Goal: Information Seeking & Learning: Learn about a topic

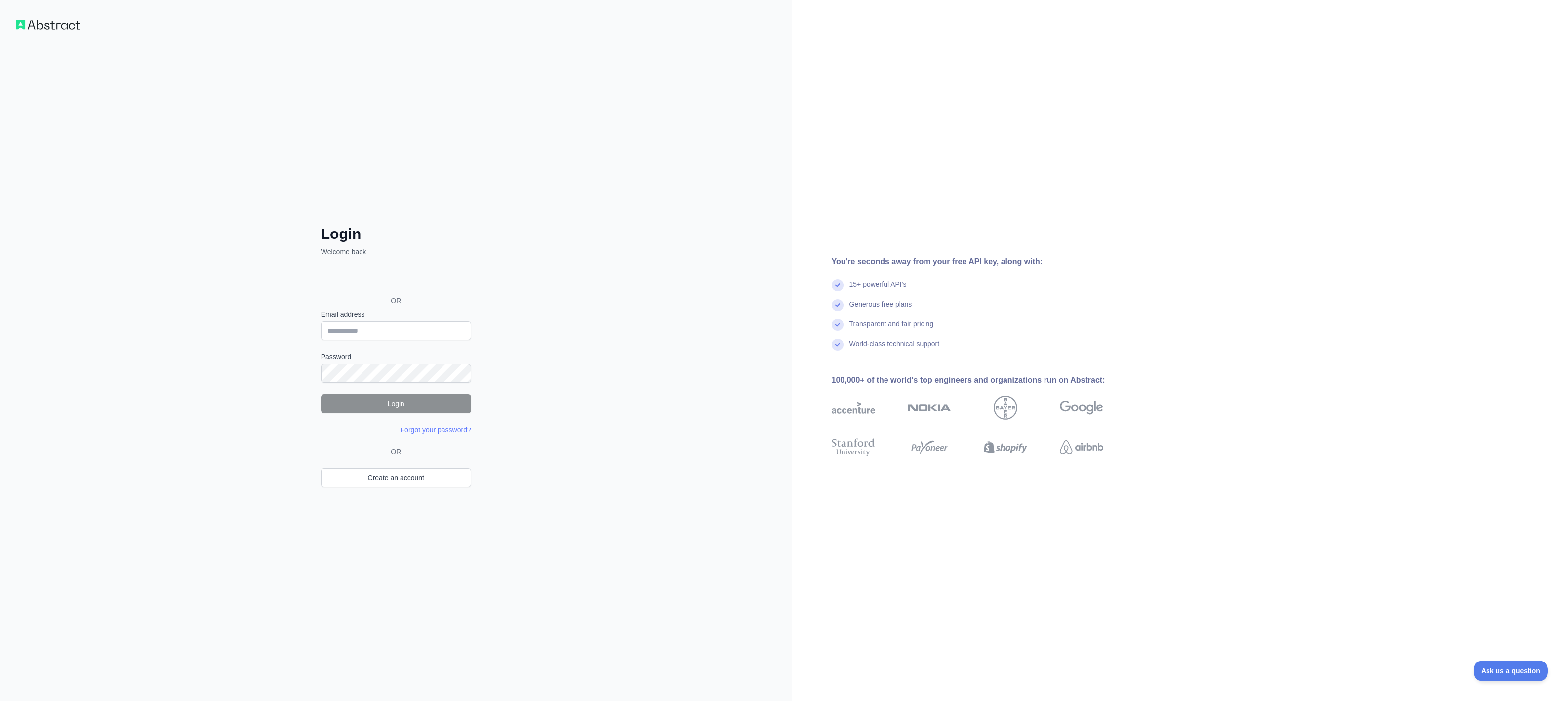
type input "**********"
click at [377, 403] on button "Login" at bounding box center [396, 403] width 150 height 19
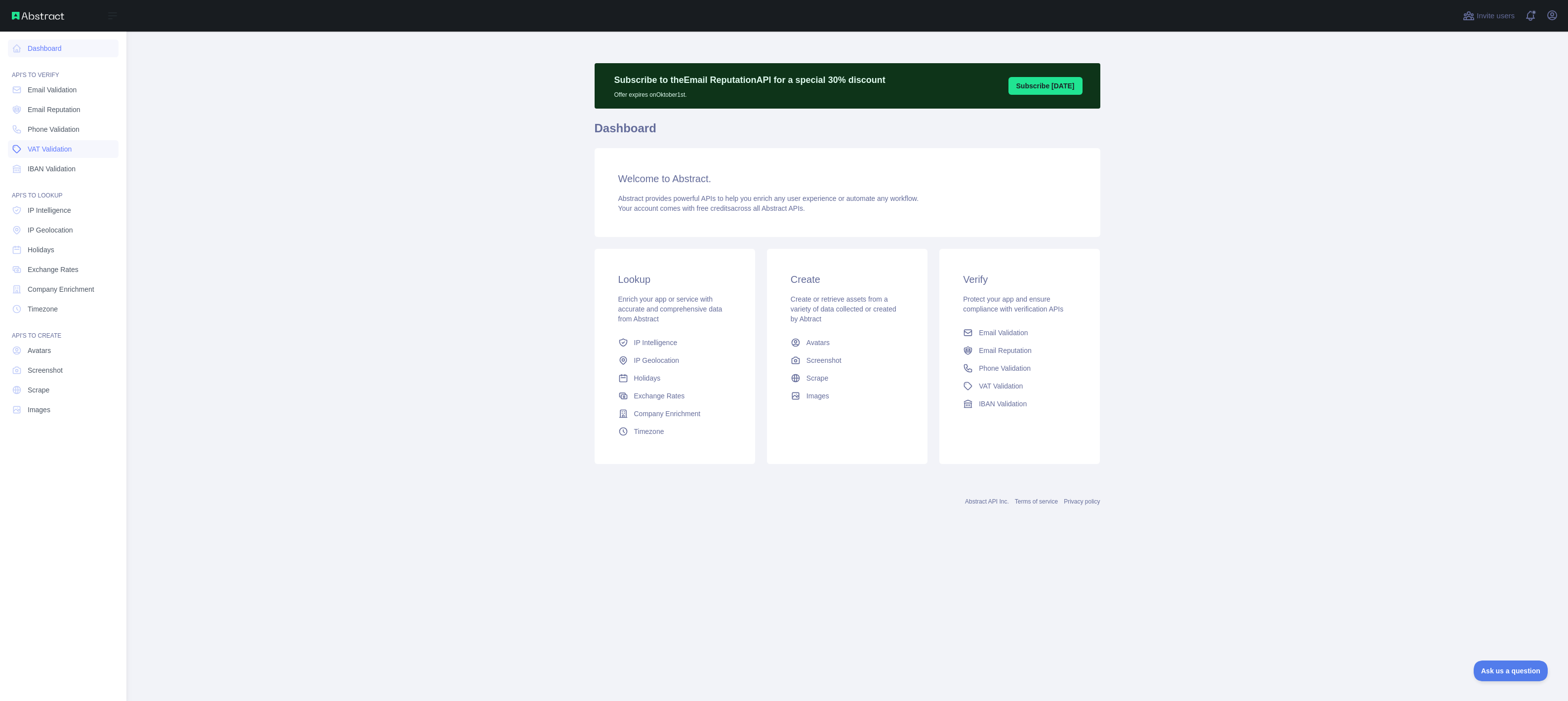
click at [27, 144] on span "VAT Validation" at bounding box center [49, 149] width 44 height 10
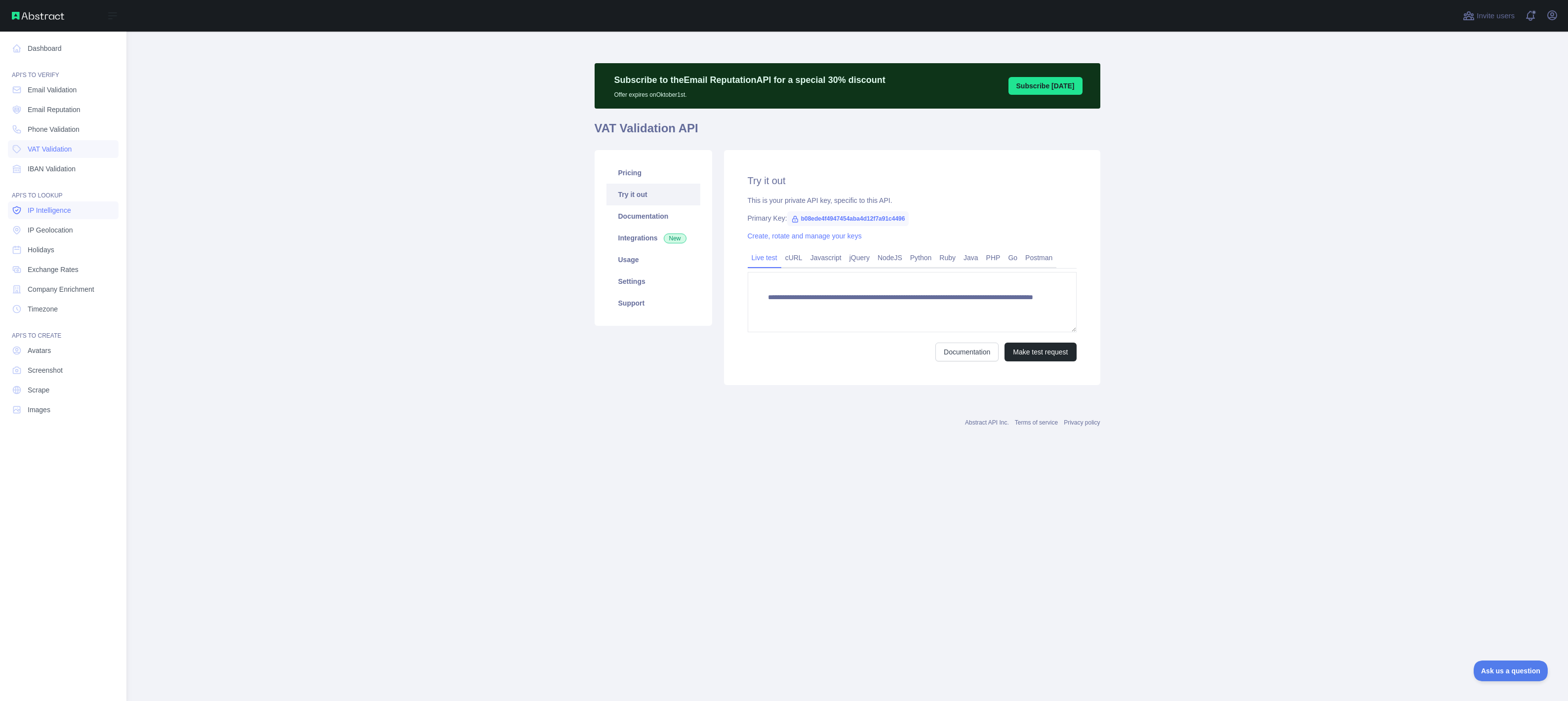
click at [68, 214] on span "IP Intelligence" at bounding box center [49, 211] width 43 height 10
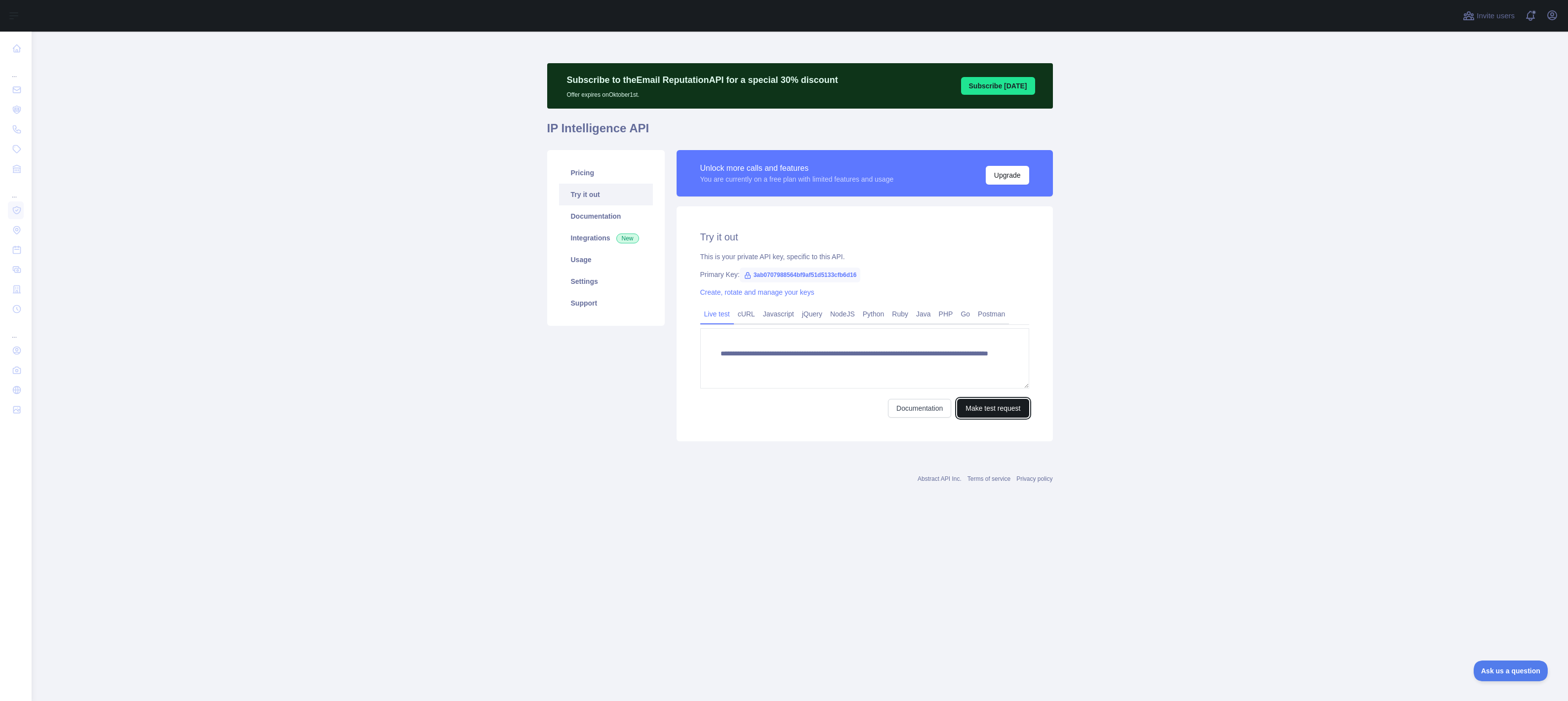
click at [1009, 408] on button "Make test request" at bounding box center [993, 408] width 72 height 19
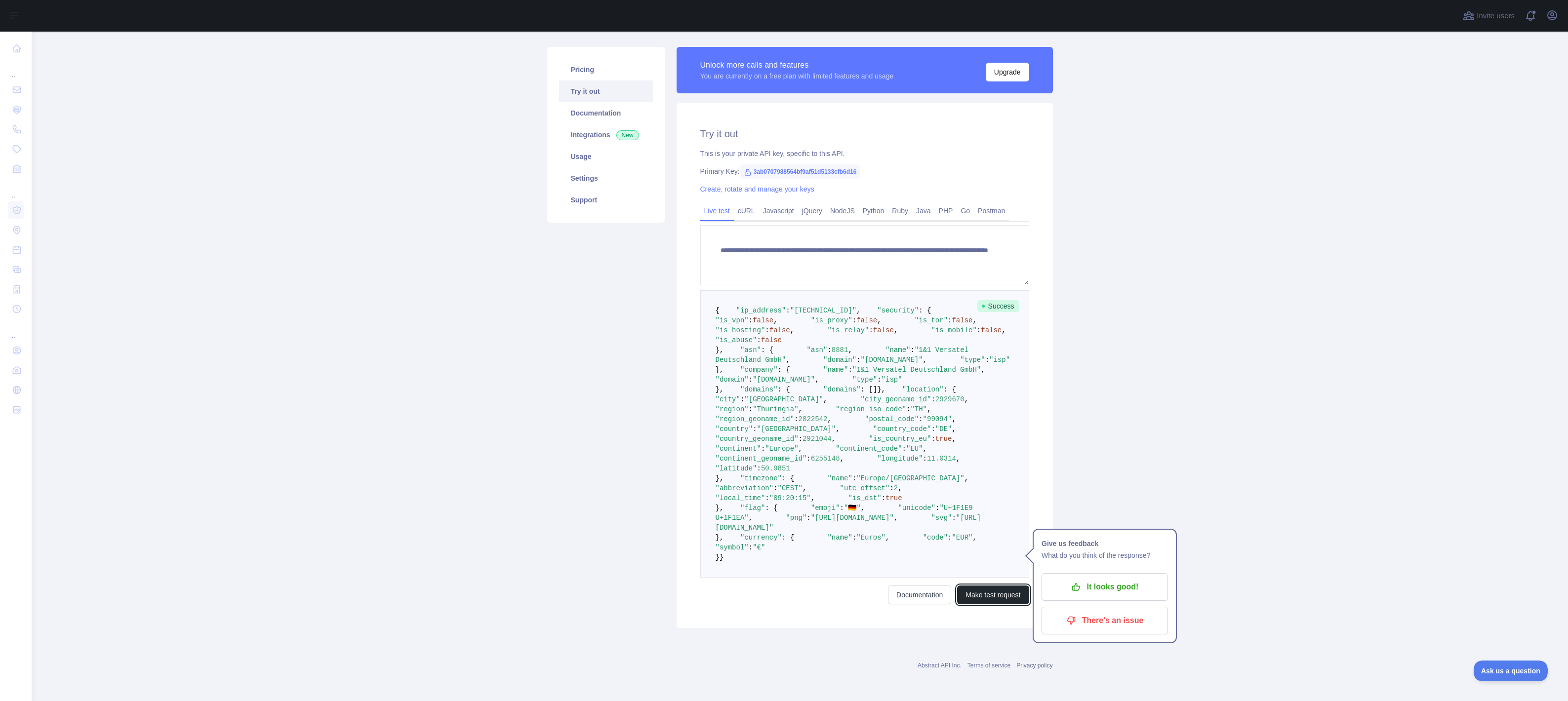
scroll to position [30, 0]
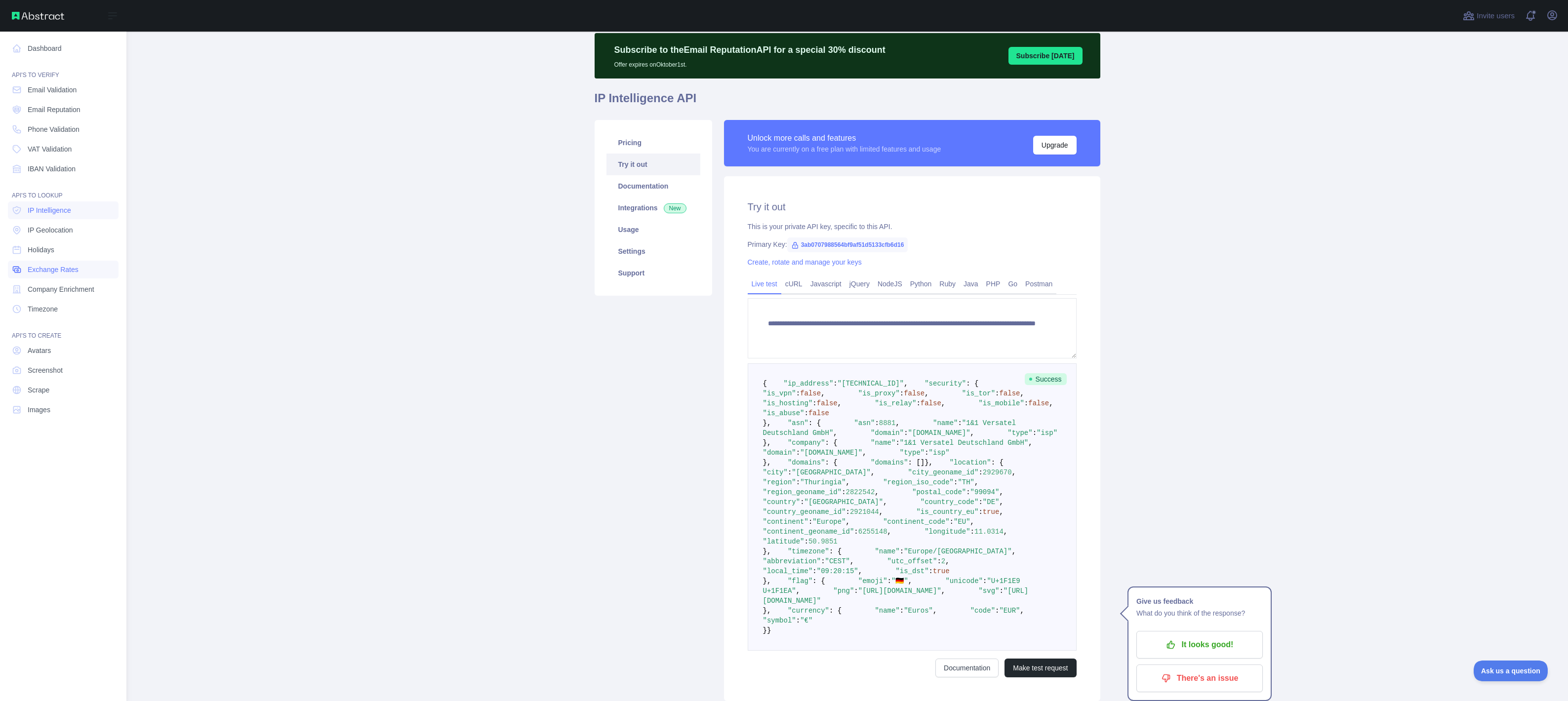
click at [56, 273] on span "Exchange Rates" at bounding box center [53, 270] width 51 height 10
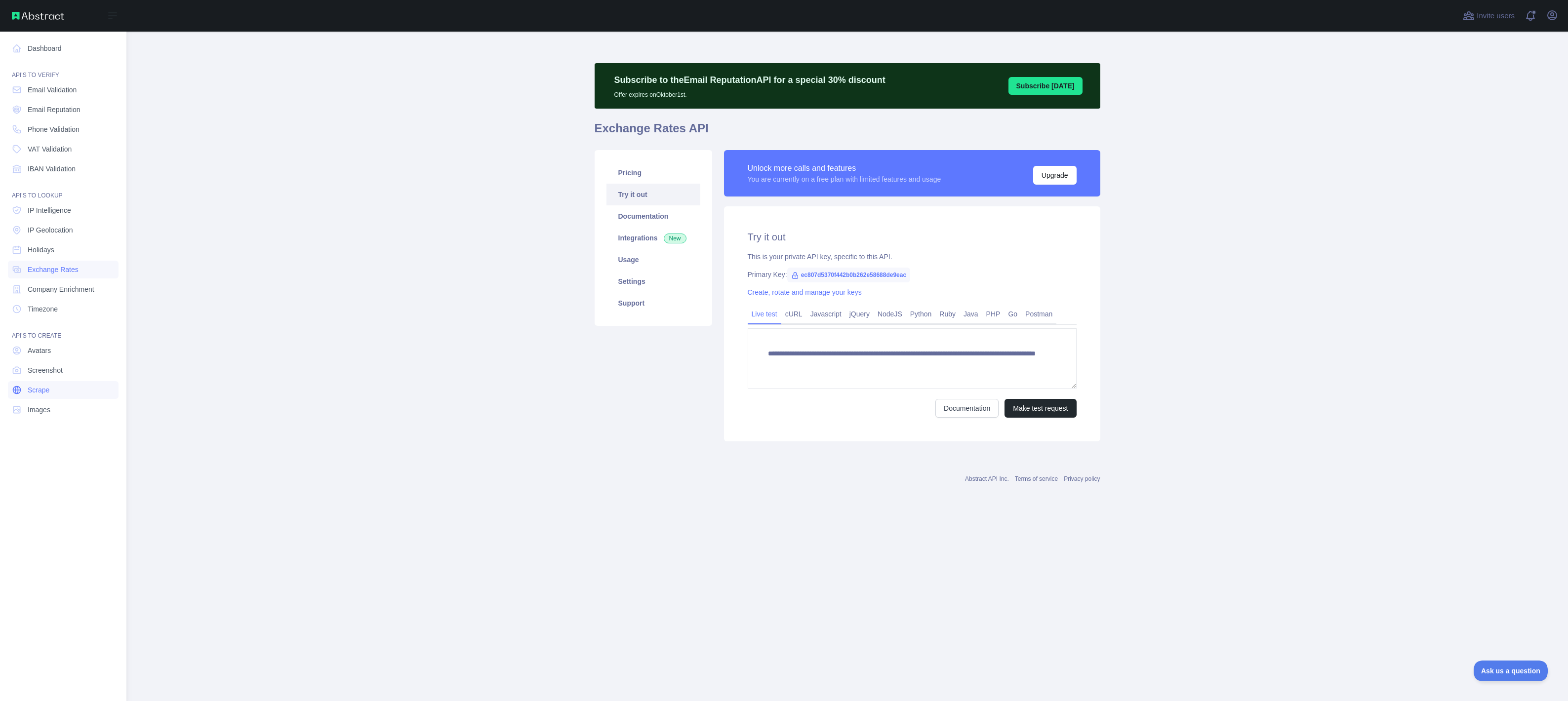
click at [23, 389] on link "Scrape" at bounding box center [63, 389] width 111 height 18
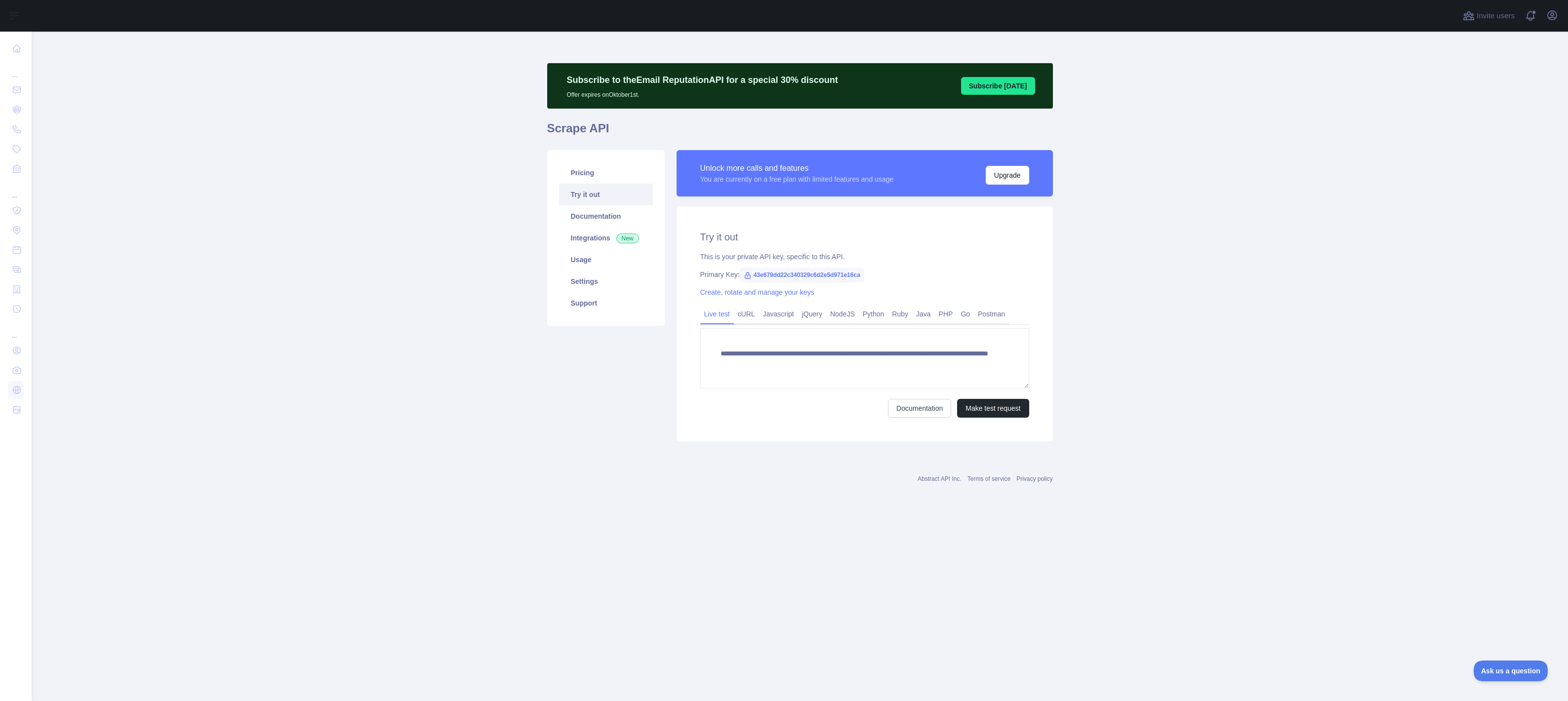
click at [1013, 420] on div "**********" at bounding box center [865, 324] width 376 height 235
click at [1012, 414] on button "Make test request" at bounding box center [993, 408] width 72 height 19
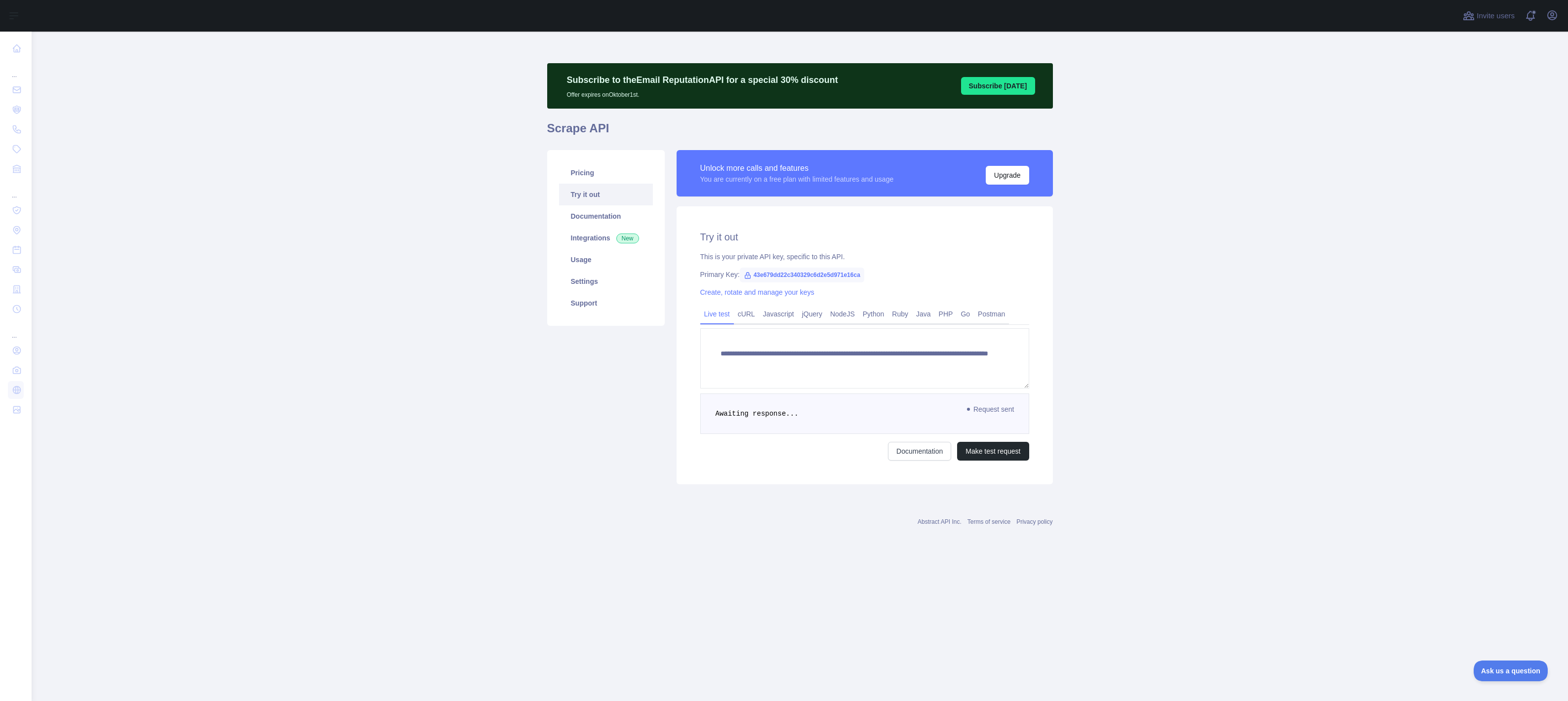
click at [317, 357] on main "**********" at bounding box center [800, 366] width 1536 height 669
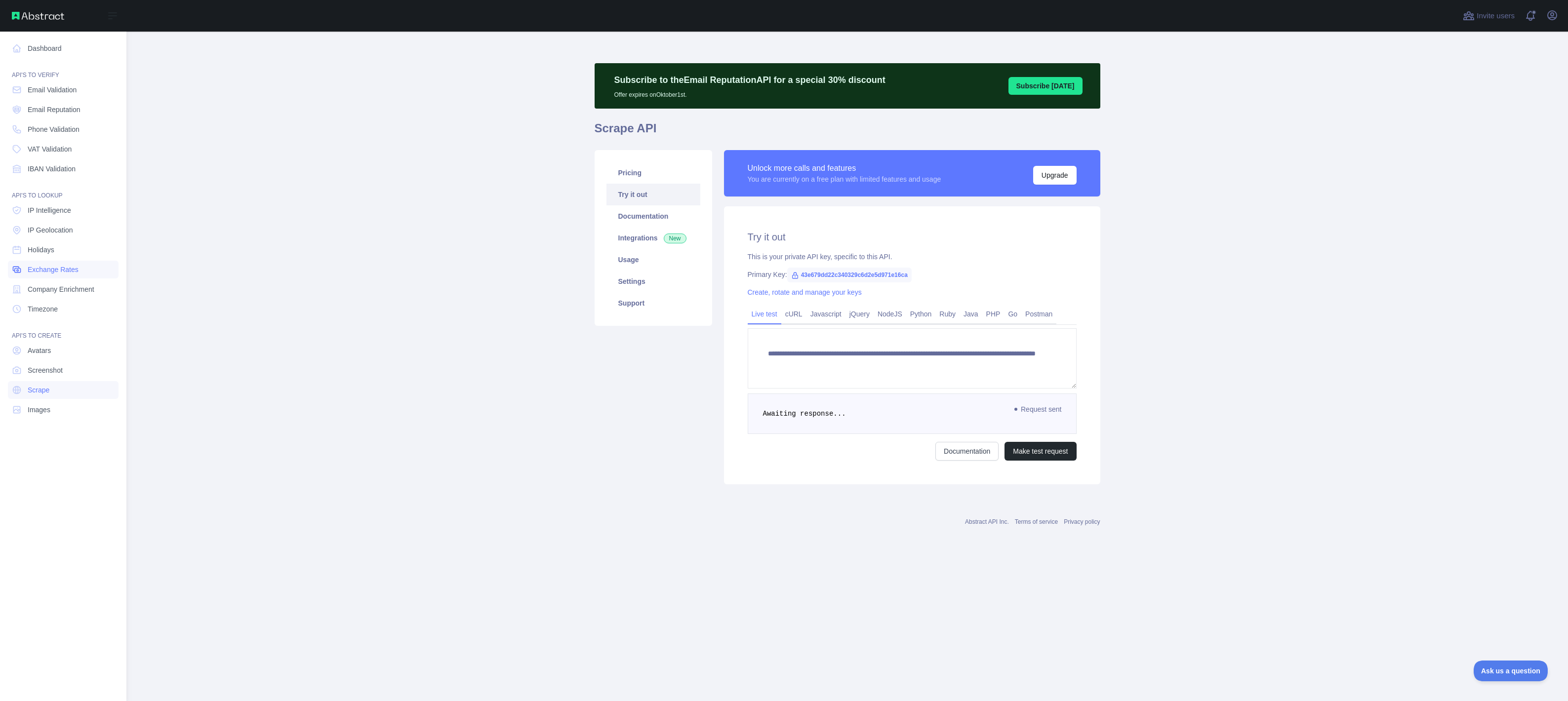
click at [51, 268] on span "Exchange Rates" at bounding box center [53, 270] width 51 height 10
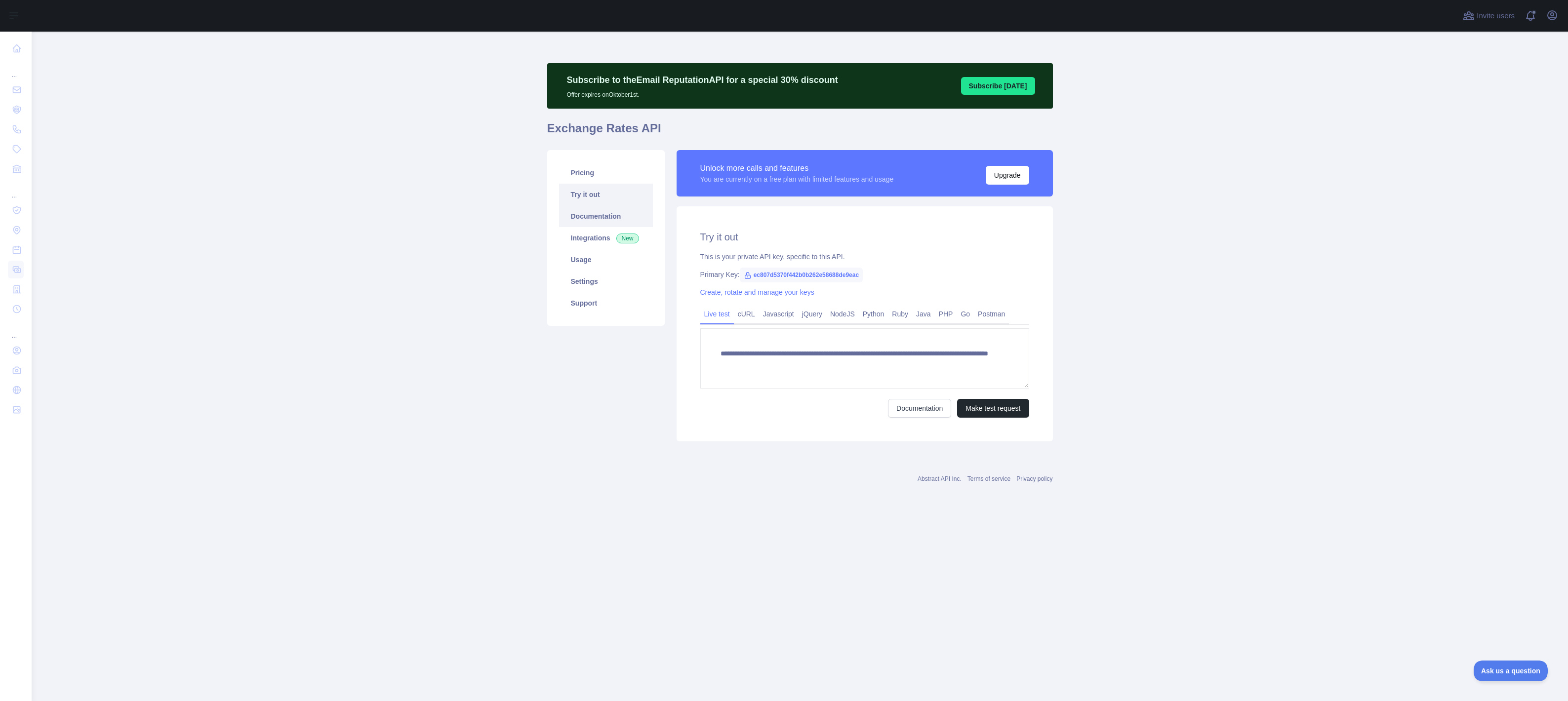
click at [569, 220] on link "Documentation" at bounding box center [606, 217] width 94 height 22
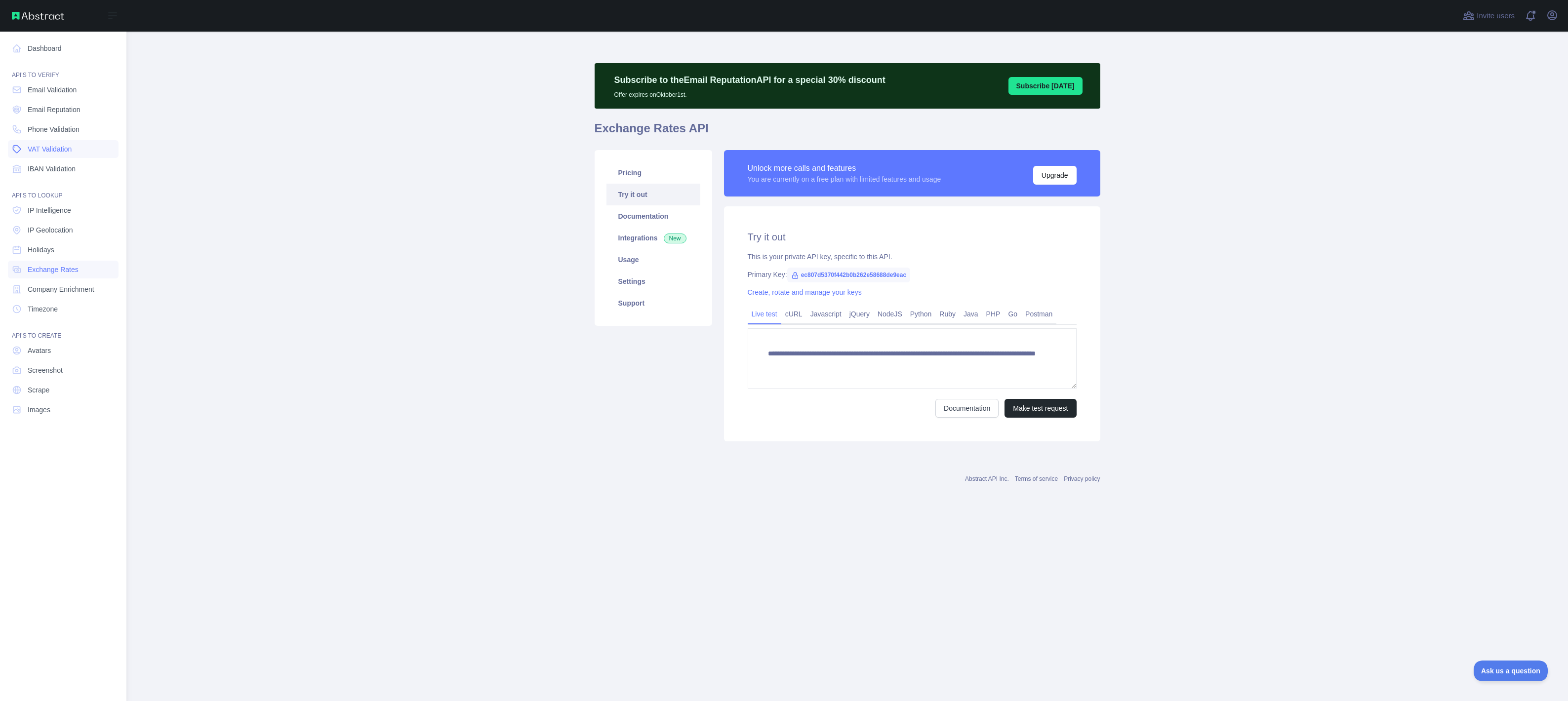
click at [46, 145] on span "VAT Validation" at bounding box center [49, 149] width 44 height 10
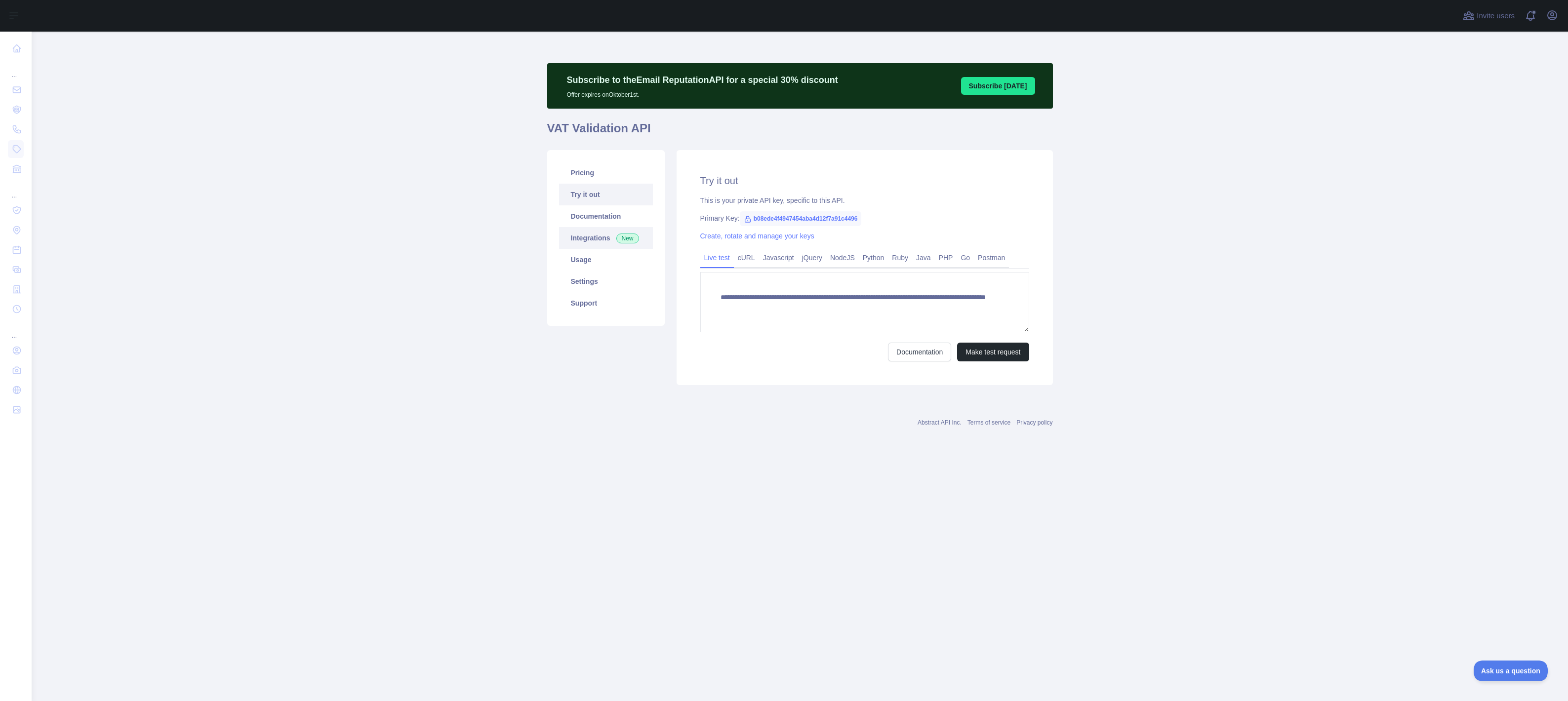
click at [632, 242] on span "New" at bounding box center [628, 239] width 23 height 10
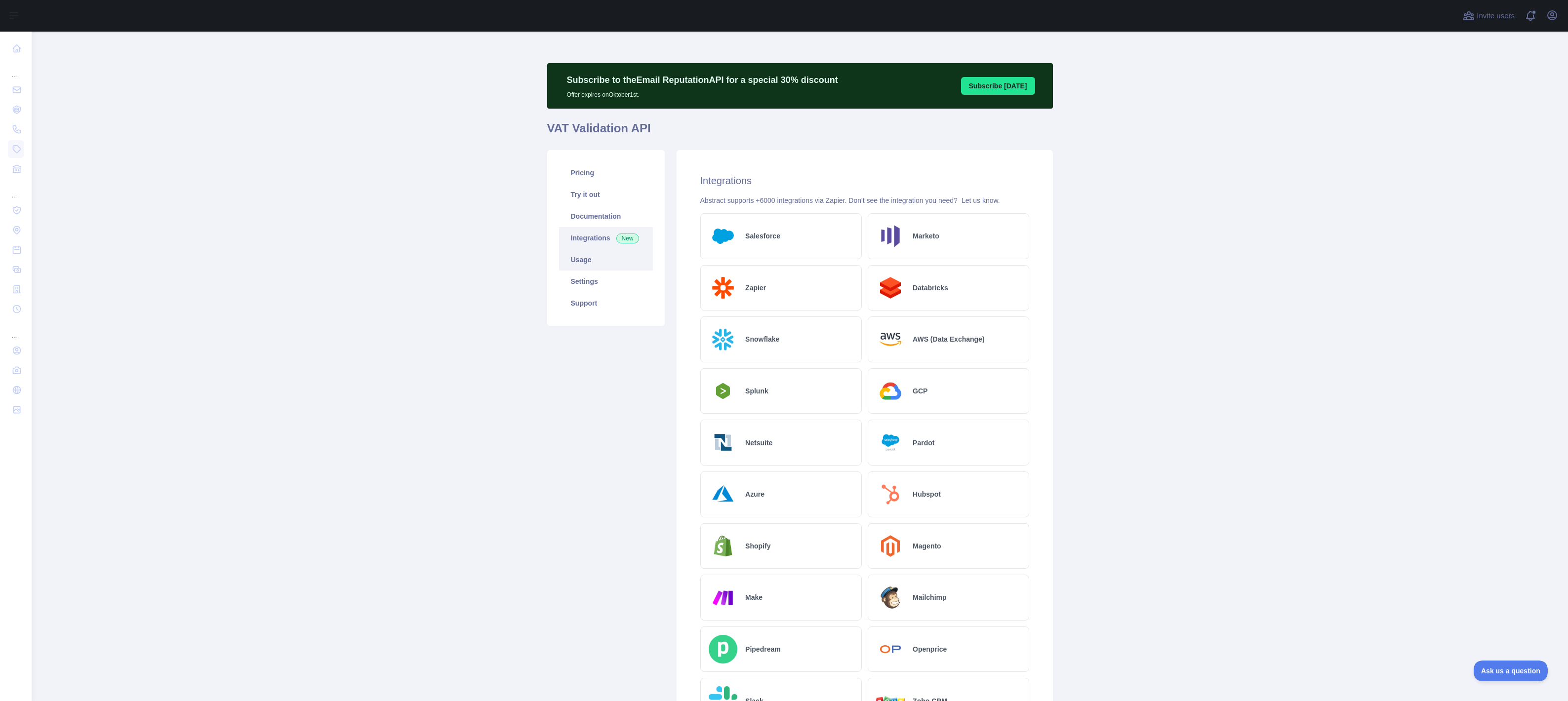
click at [600, 261] on link "Usage" at bounding box center [606, 260] width 94 height 22
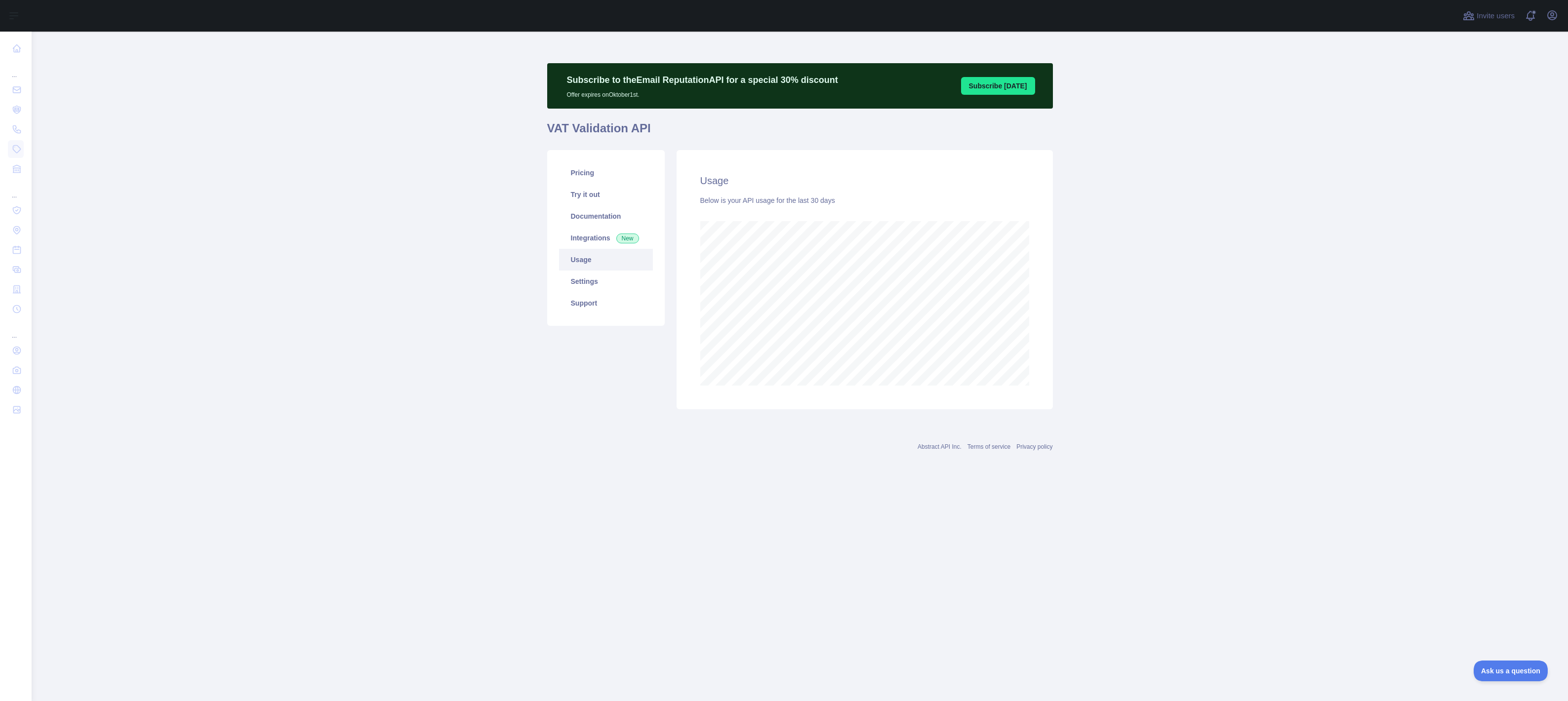
scroll to position [669, 1536]
click at [593, 285] on link "Settings" at bounding box center [606, 282] width 94 height 22
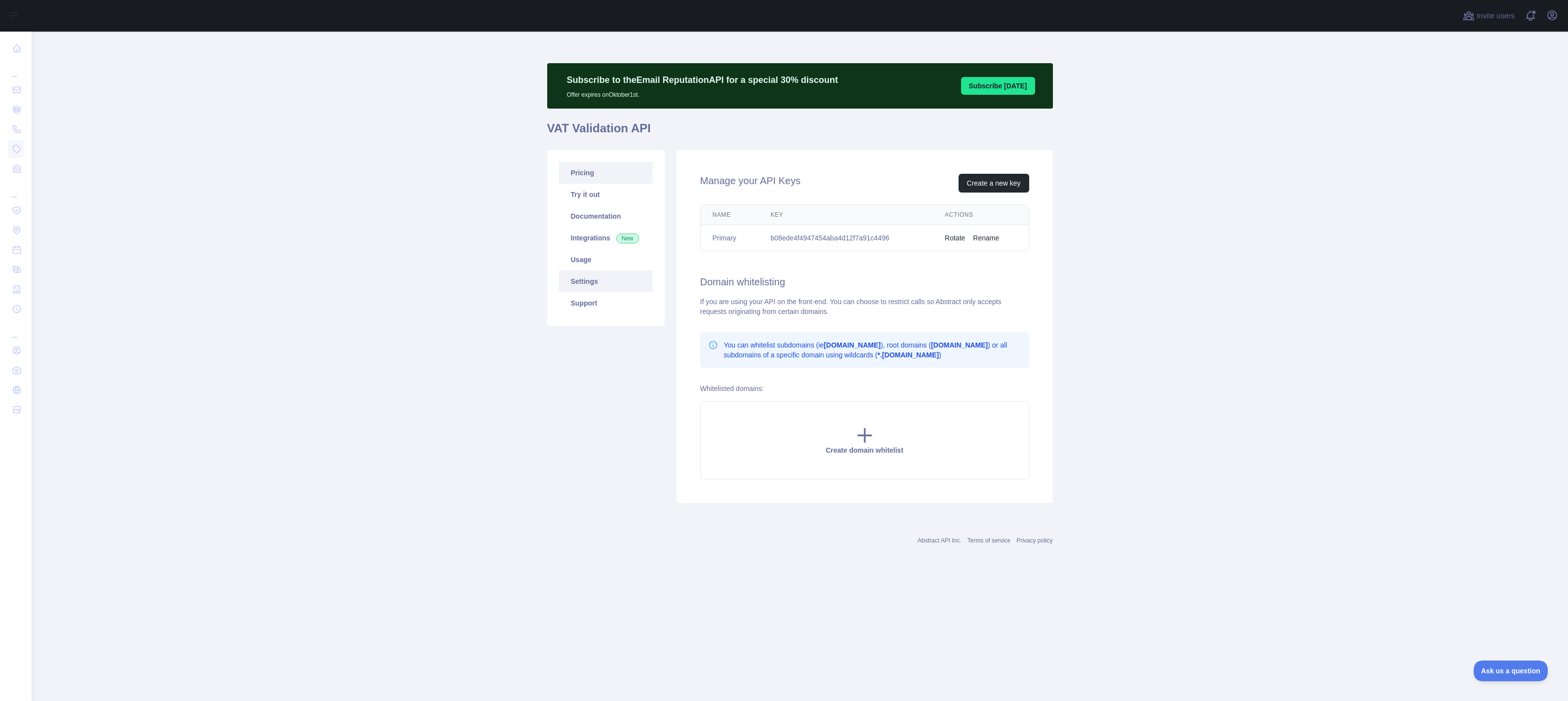
click at [587, 169] on link "Pricing" at bounding box center [606, 173] width 94 height 22
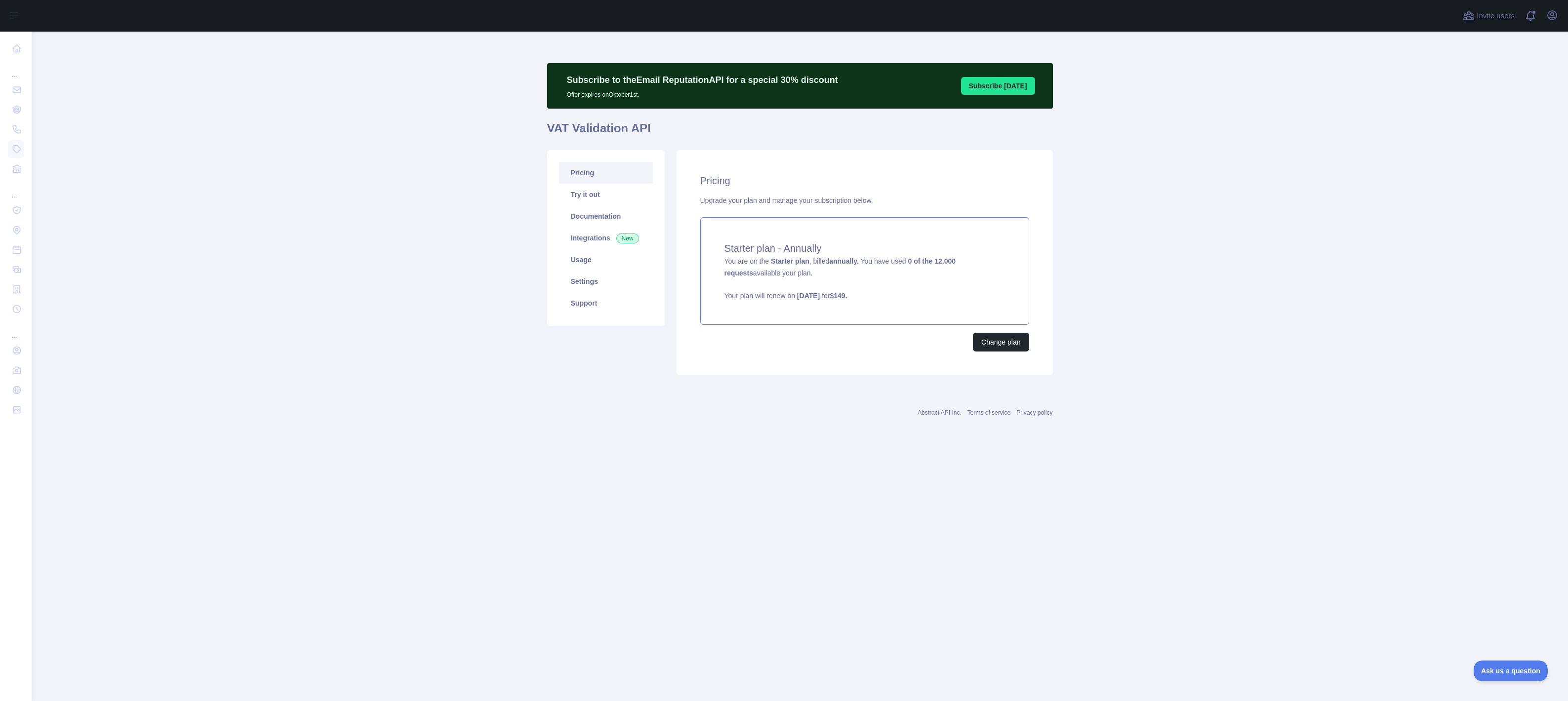
click at [836, 287] on div "Starter plan - Annually You are on the Starter plan , billed annually. You have…" at bounding box center [864, 271] width 329 height 108
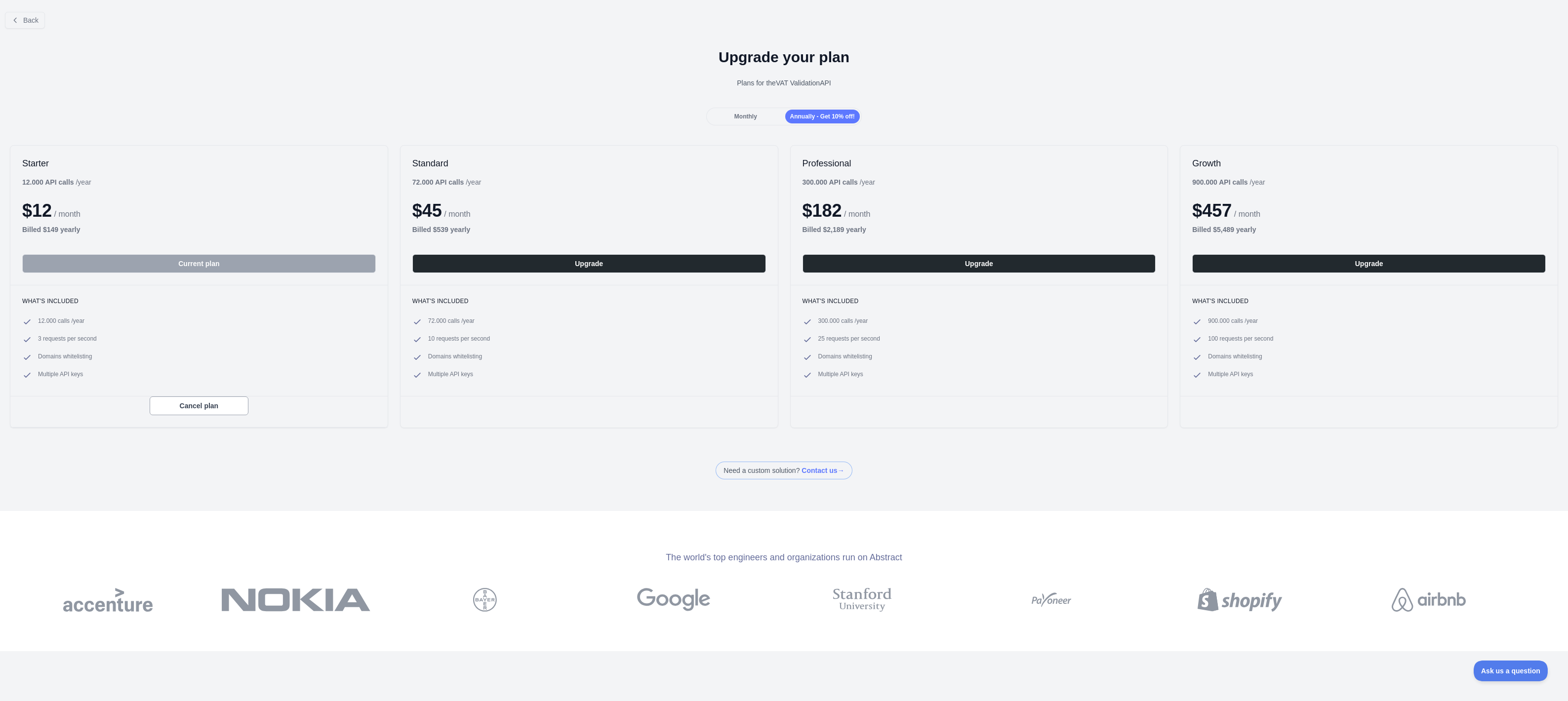
click at [51, 27] on div "Back" at bounding box center [784, 20] width 1568 height 33
click at [39, 25] on button "Back" at bounding box center [25, 20] width 40 height 17
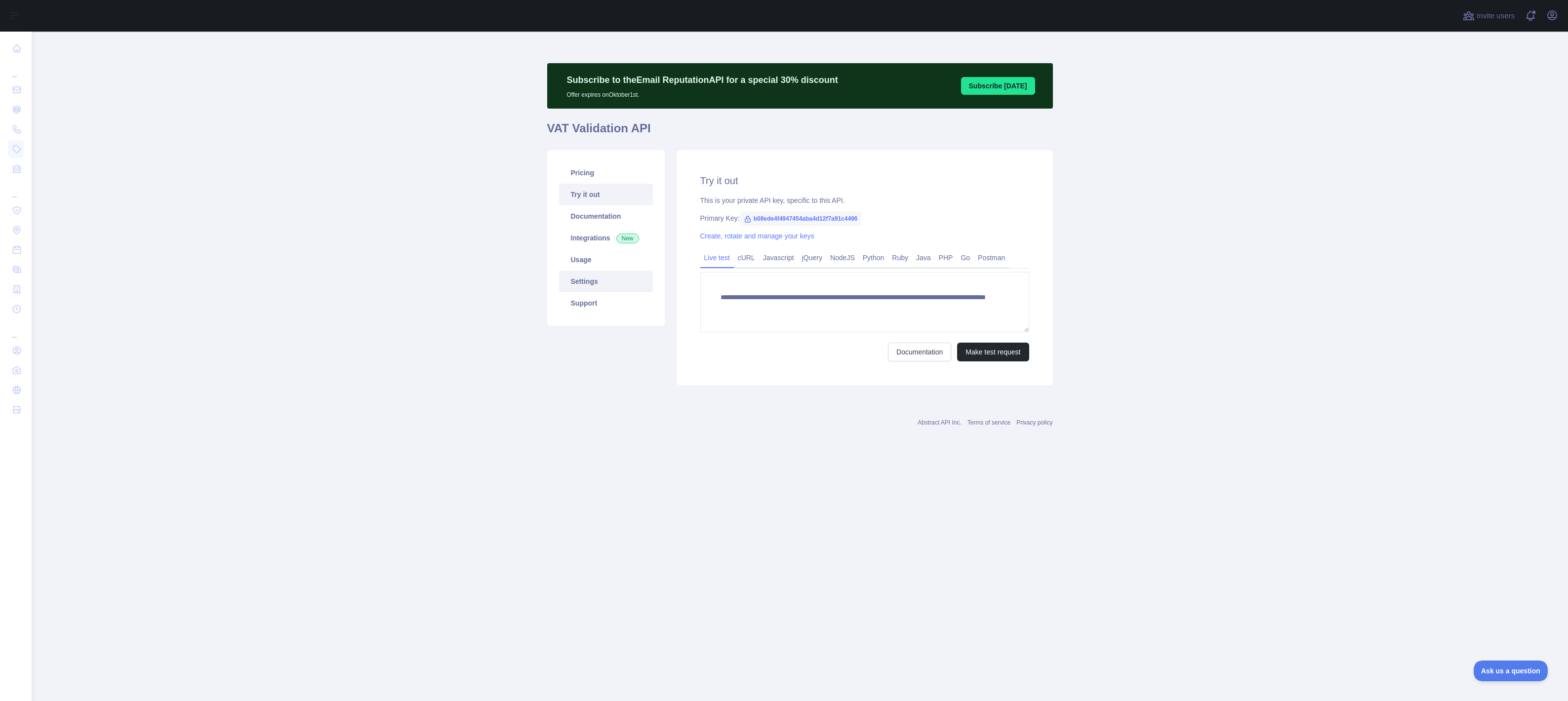
click at [597, 284] on link "Settings" at bounding box center [606, 282] width 94 height 22
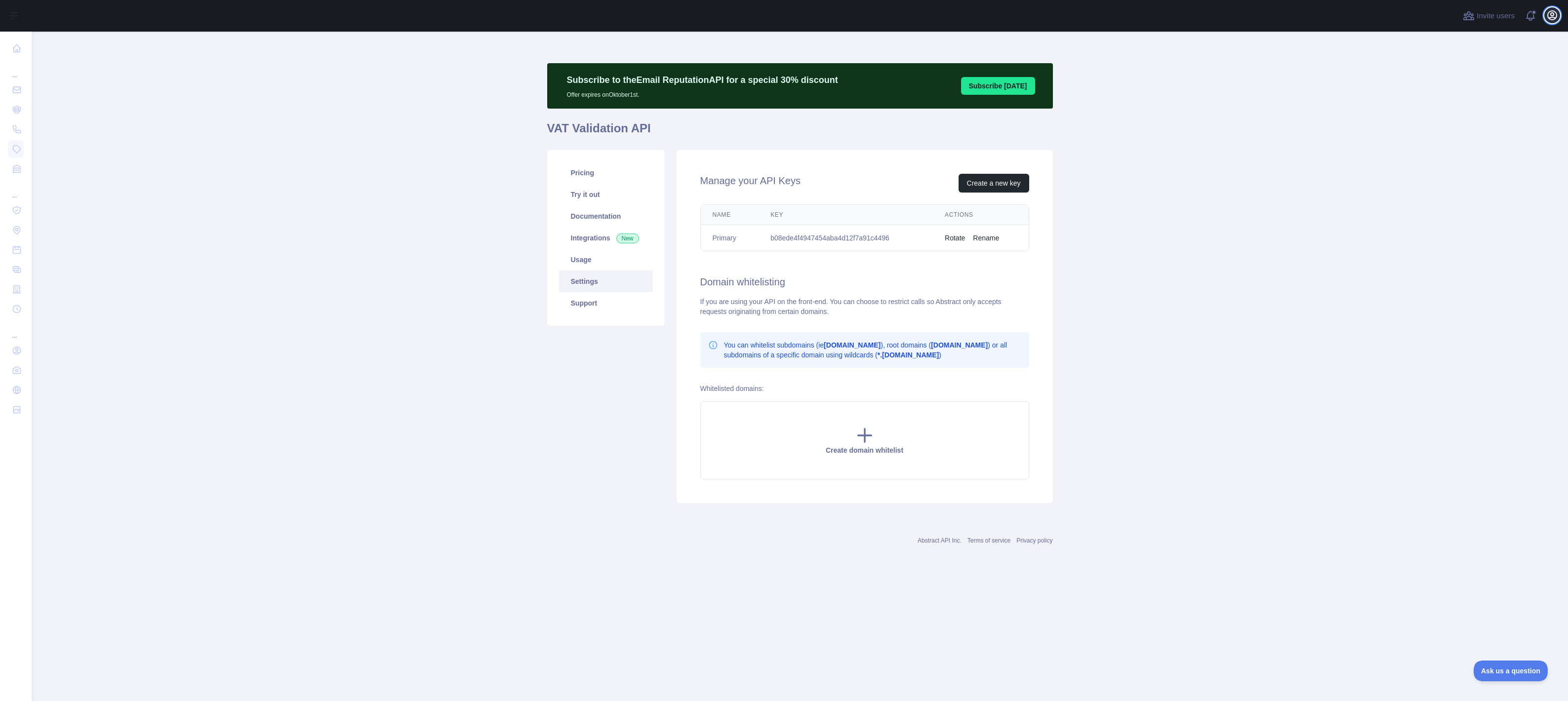
click at [1551, 19] on icon "button" at bounding box center [1552, 15] width 9 height 9
click at [1501, 108] on button "Billing" at bounding box center [1505, 106] width 111 height 18
